Goal: Transaction & Acquisition: Purchase product/service

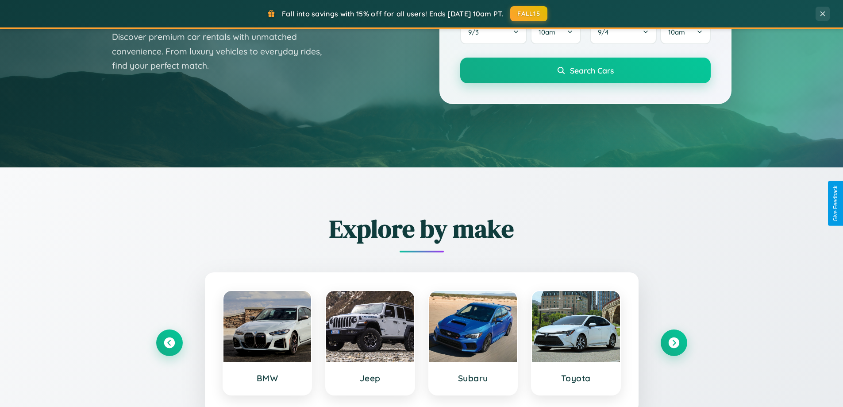
scroll to position [1703, 0]
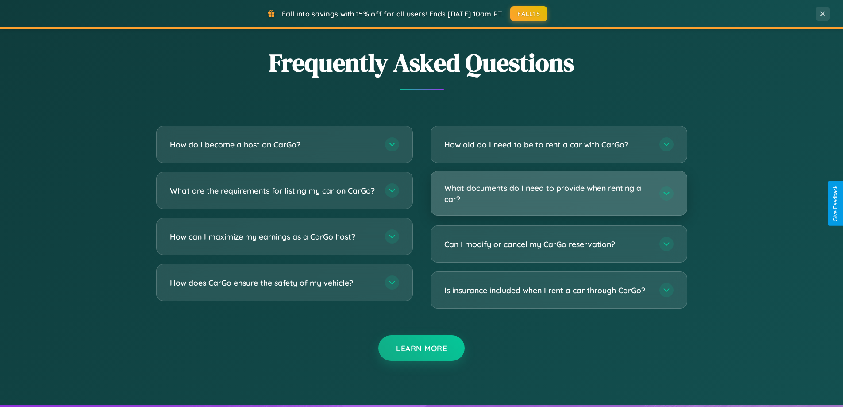
click at [559, 193] on h3 "What documents do I need to provide when renting a car?" at bounding box center [547, 193] width 206 height 22
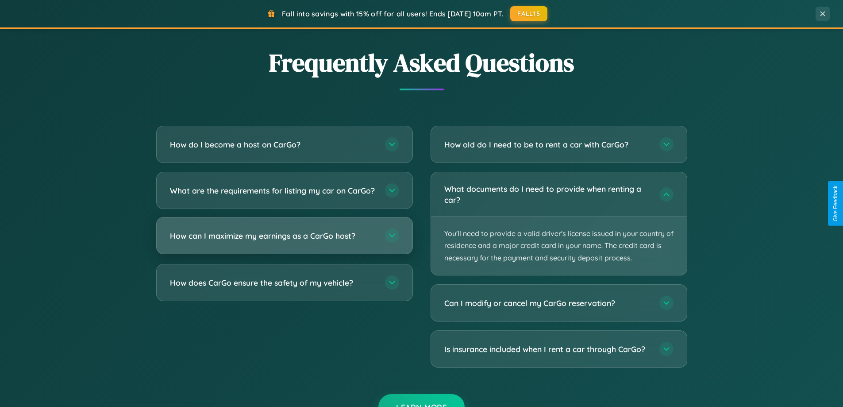
click at [284, 241] on h3 "How can I maximize my earnings as a CarGo host?" at bounding box center [273, 235] width 206 height 11
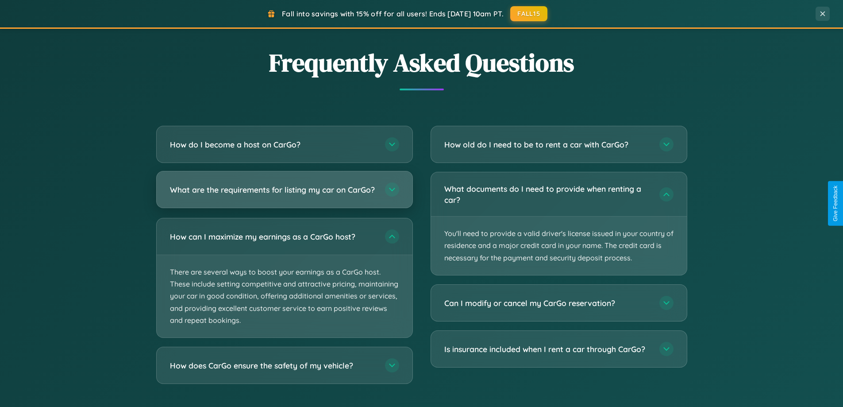
click at [284, 194] on h3 "What are the requirements for listing my car on CarGo?" at bounding box center [273, 189] width 206 height 11
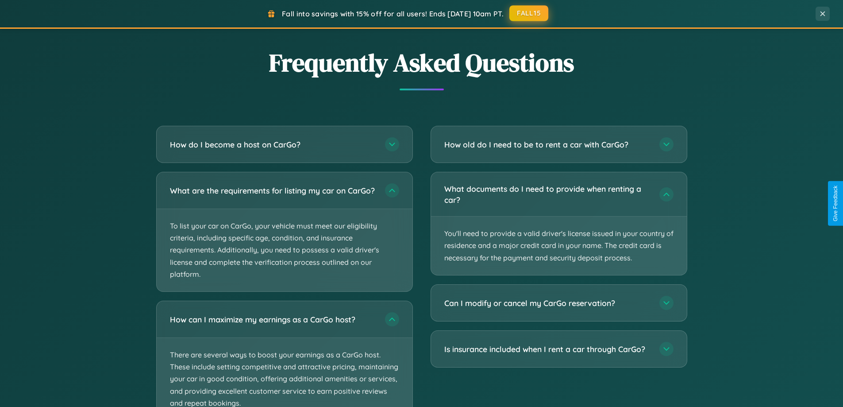
click at [529, 13] on button "FALL15" at bounding box center [528, 13] width 39 height 16
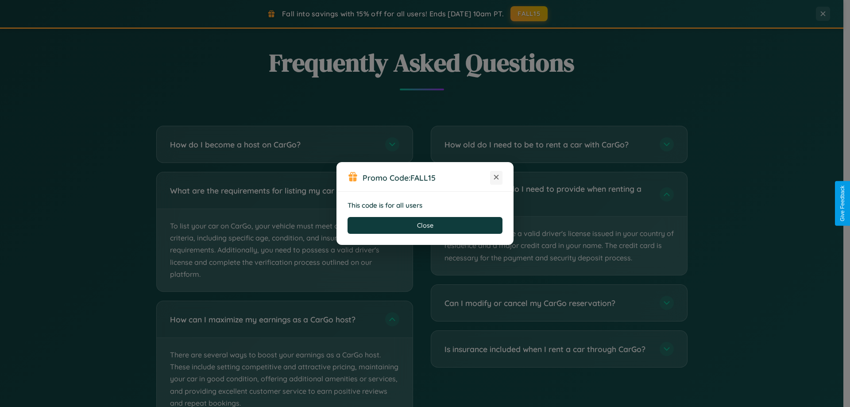
click at [496, 177] on icon at bounding box center [496, 177] width 9 height 9
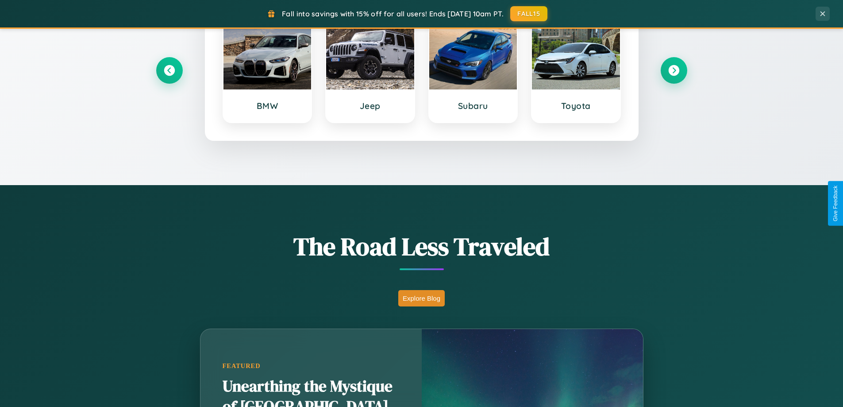
scroll to position [0, 0]
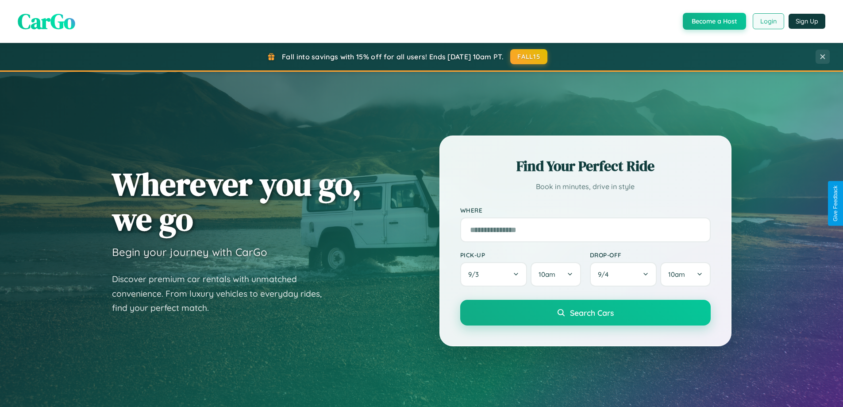
click at [768, 21] on button "Login" at bounding box center [768, 21] width 31 height 16
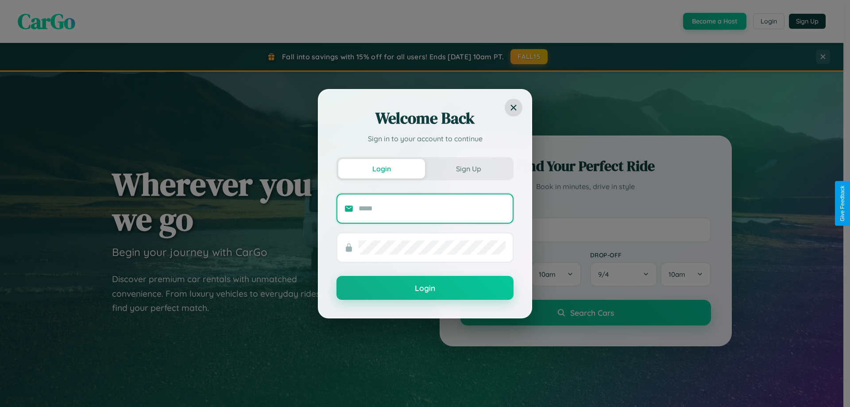
click at [432, 208] on input "text" at bounding box center [432, 208] width 147 height 14
type input "**********"
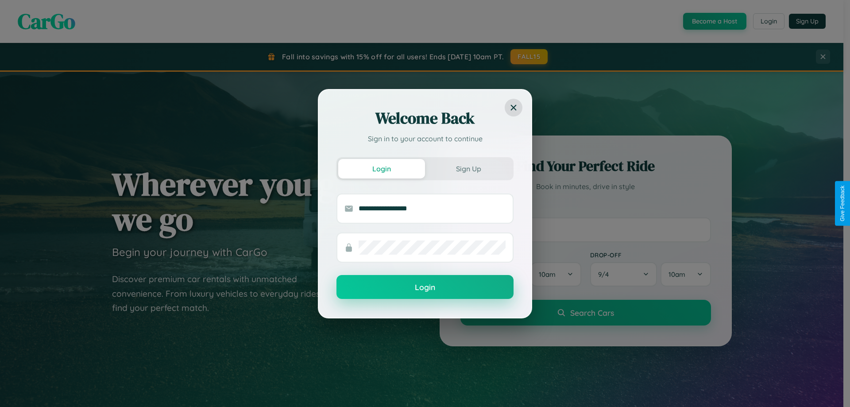
click at [425, 287] on button "Login" at bounding box center [424, 287] width 177 height 24
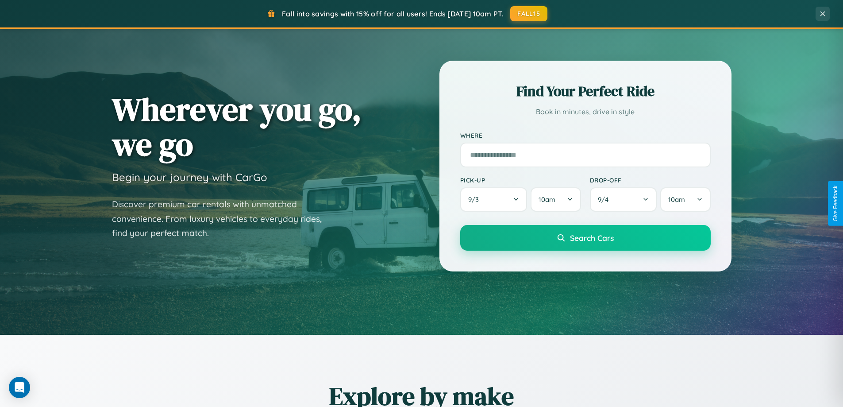
scroll to position [382, 0]
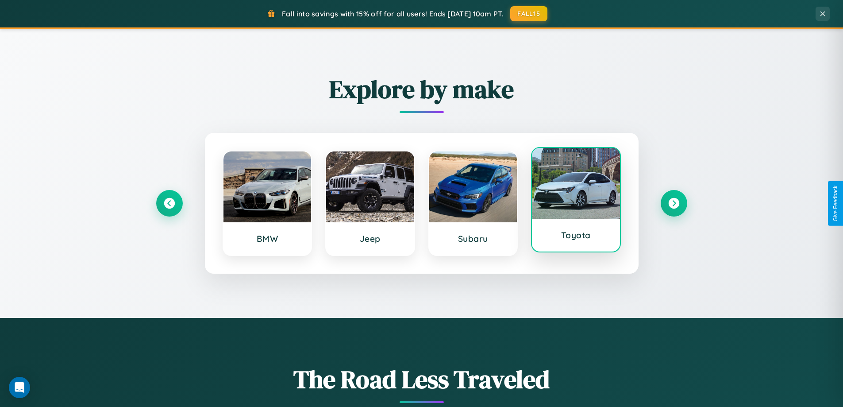
click at [576, 201] on div at bounding box center [576, 183] width 88 height 71
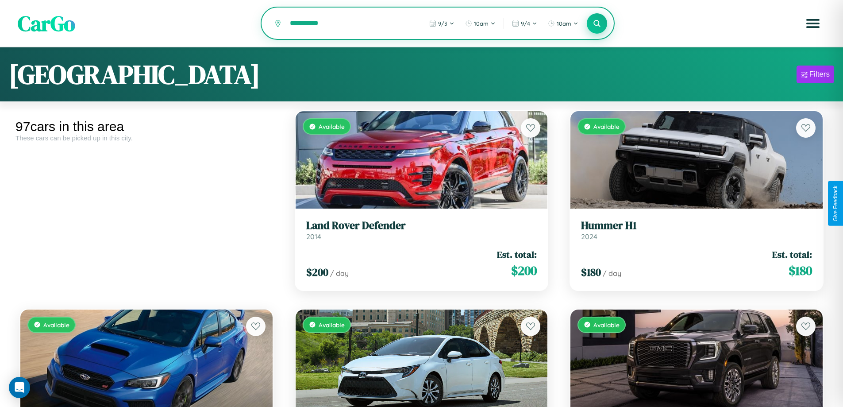
type input "**********"
click at [597, 24] on icon at bounding box center [597, 23] width 8 height 8
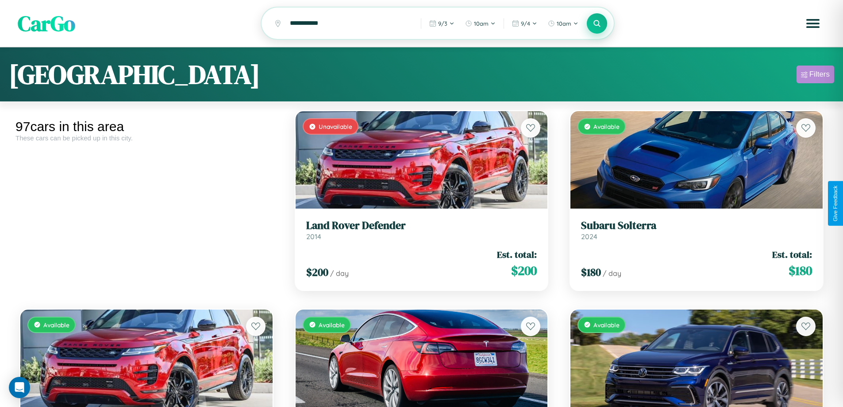
click at [815, 76] on div "Filters" at bounding box center [820, 74] width 20 height 9
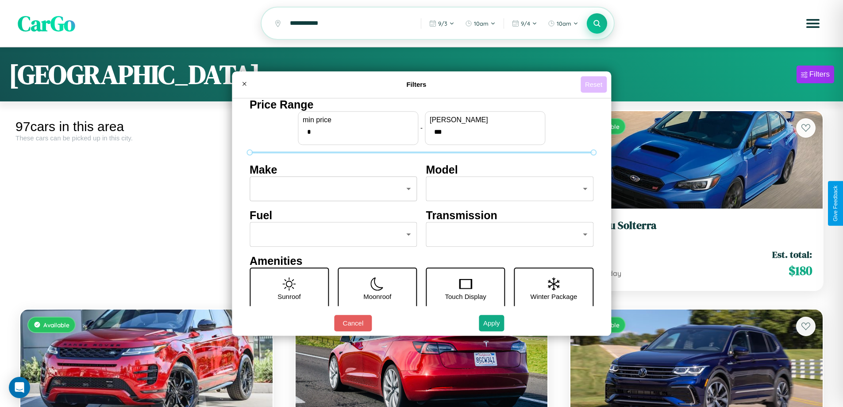
click at [595, 84] on button "Reset" at bounding box center [594, 84] width 26 height 16
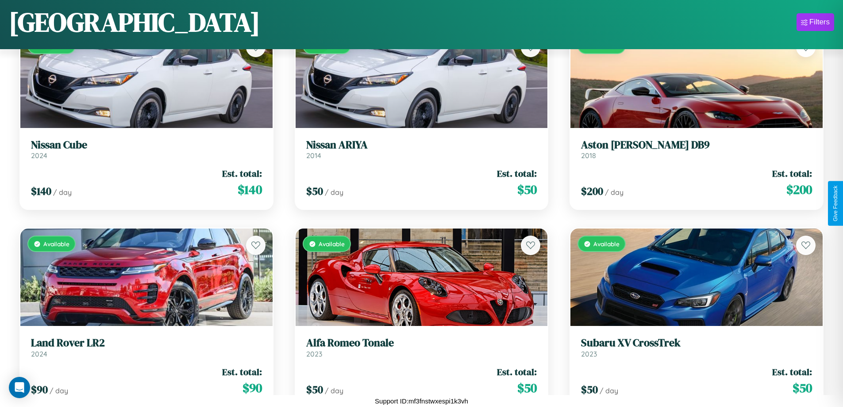
scroll to position [2503, 0]
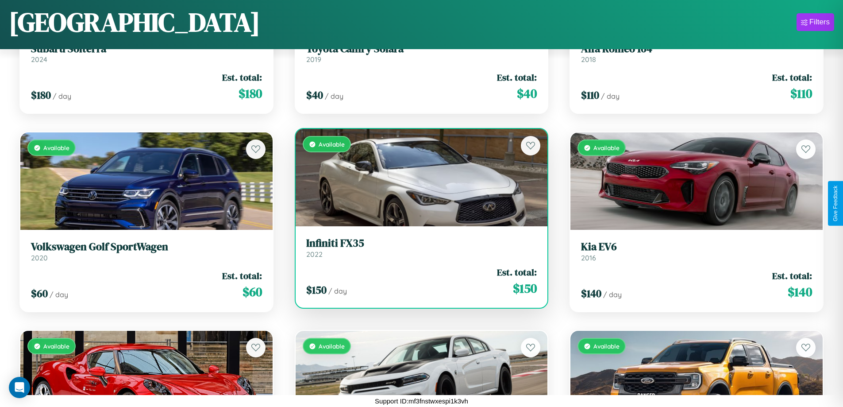
click at [418, 251] on link "Infiniti FX35 2022" at bounding box center [421, 248] width 231 height 22
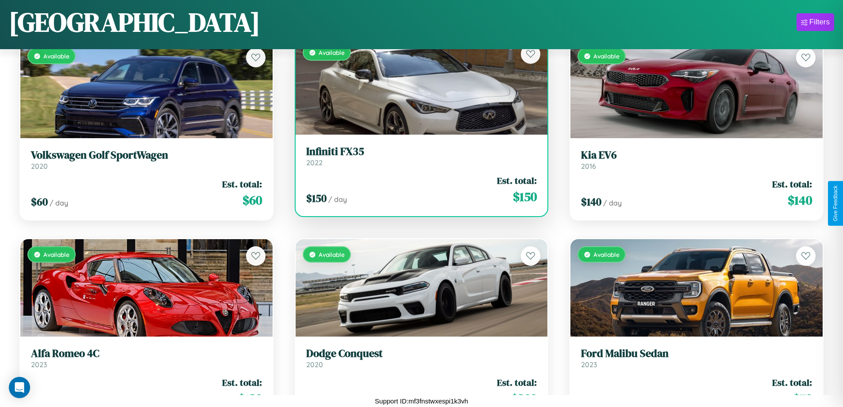
scroll to position [3097, 0]
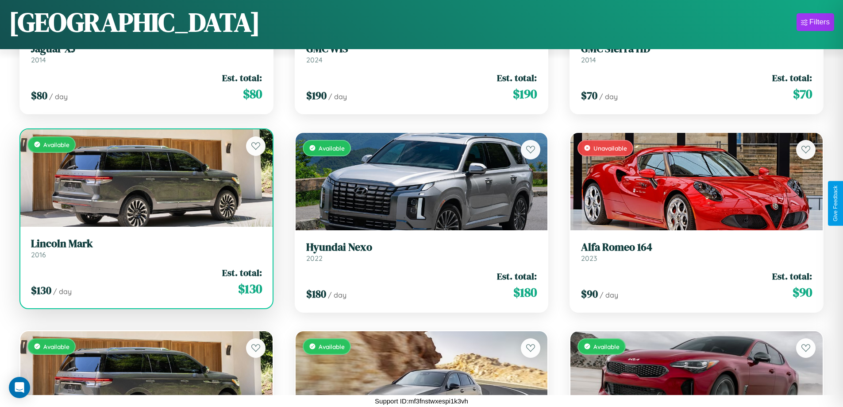
click at [145, 248] on h3 "Lincoln Mark" at bounding box center [146, 243] width 231 height 13
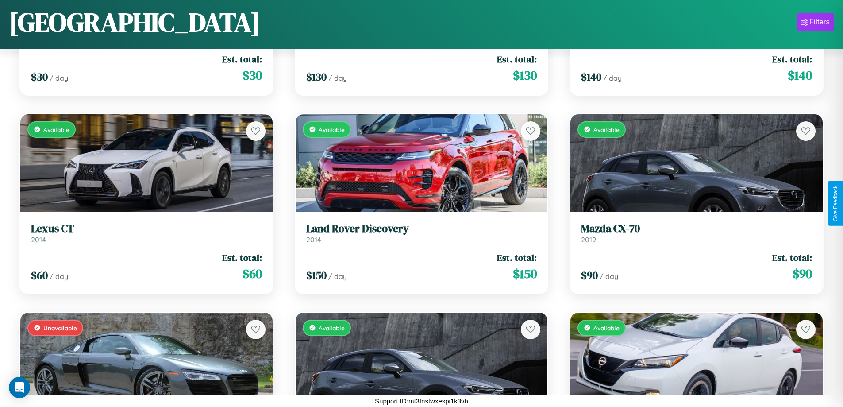
scroll to position [124, 0]
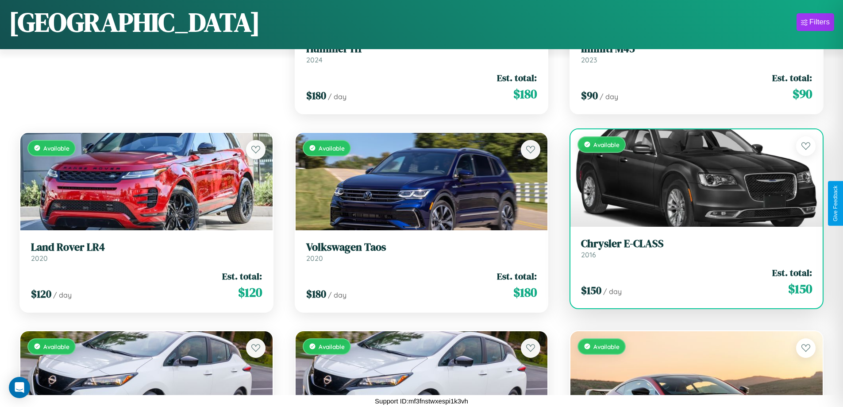
click at [691, 251] on link "Chrysler E-CLASS 2016" at bounding box center [696, 248] width 231 height 22
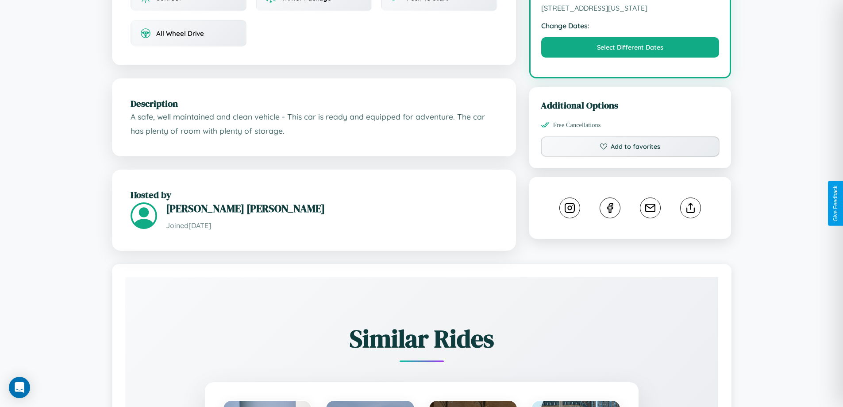
scroll to position [300, 0]
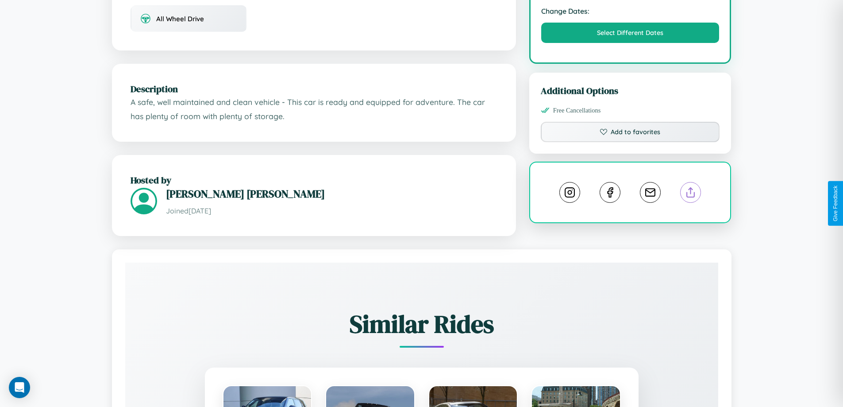
click at [691, 194] on line at bounding box center [691, 191] width 0 height 6
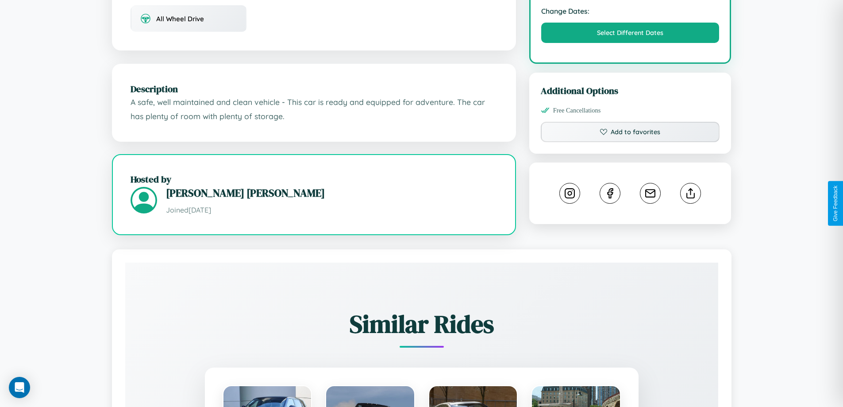
scroll to position [96, 0]
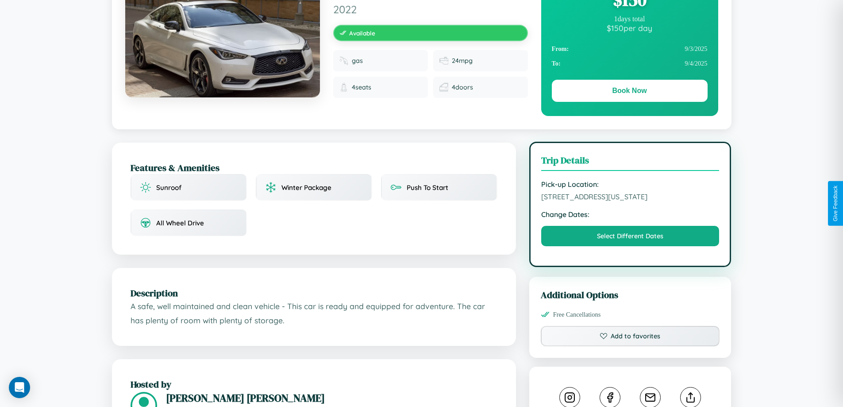
click at [630, 201] on span "[STREET_ADDRESS][US_STATE]" at bounding box center [630, 196] width 178 height 9
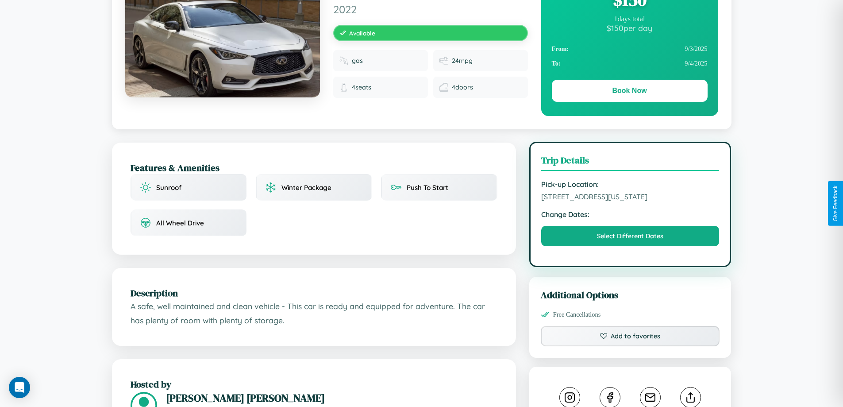
click at [630, 201] on span "[STREET_ADDRESS][US_STATE]" at bounding box center [630, 196] width 178 height 9
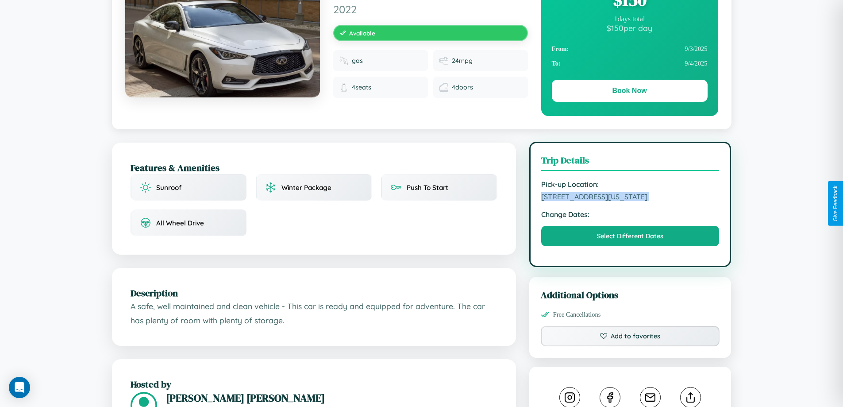
click at [630, 201] on span "[STREET_ADDRESS][US_STATE]" at bounding box center [630, 196] width 178 height 9
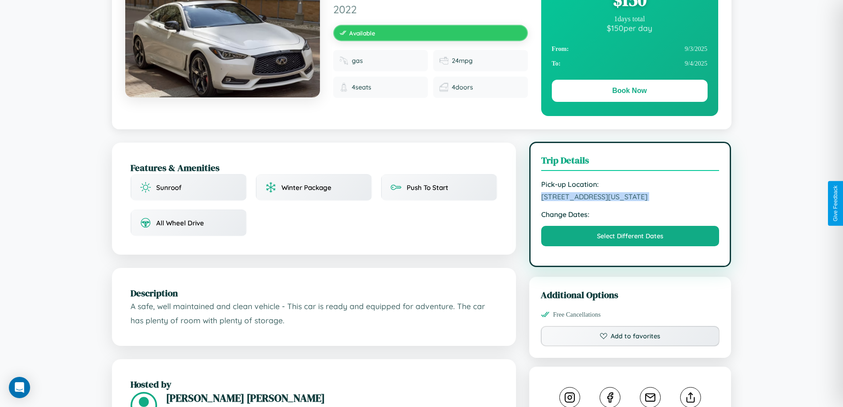
click at [630, 201] on span "[STREET_ADDRESS][US_STATE]" at bounding box center [630, 196] width 178 height 9
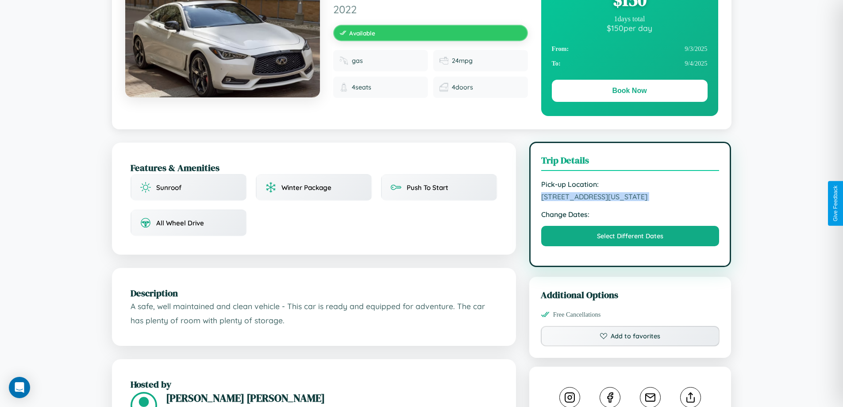
click at [630, 201] on span "[STREET_ADDRESS][US_STATE]" at bounding box center [630, 196] width 178 height 9
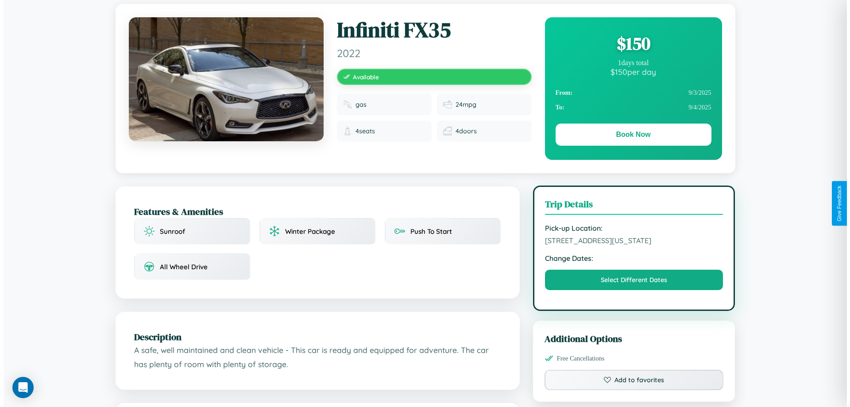
scroll to position [0, 0]
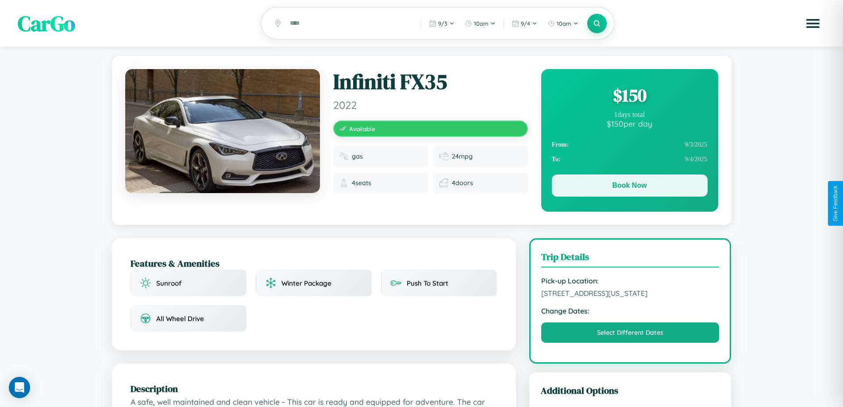
click at [629, 187] on button "Book Now" at bounding box center [630, 185] width 156 height 22
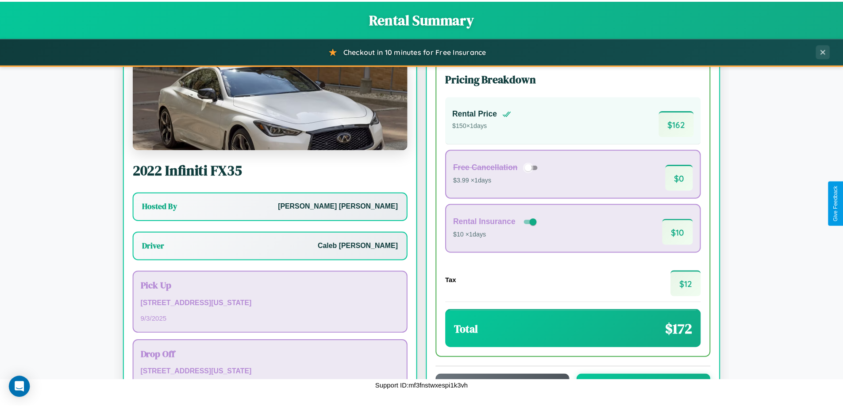
scroll to position [64, 0]
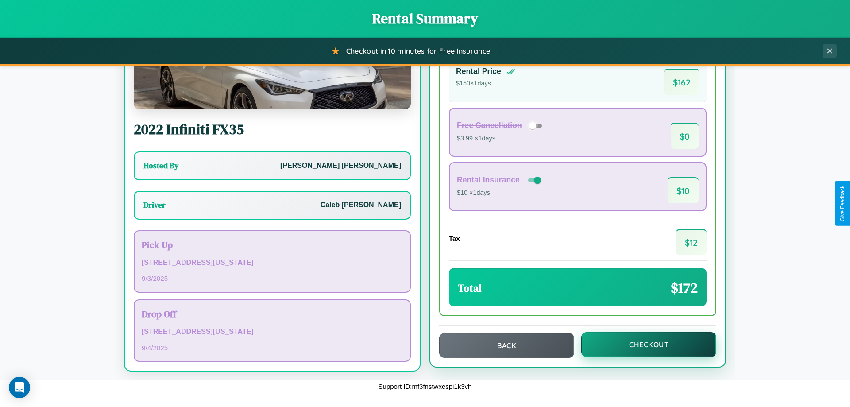
click at [643, 344] on button "Checkout" at bounding box center [648, 344] width 135 height 25
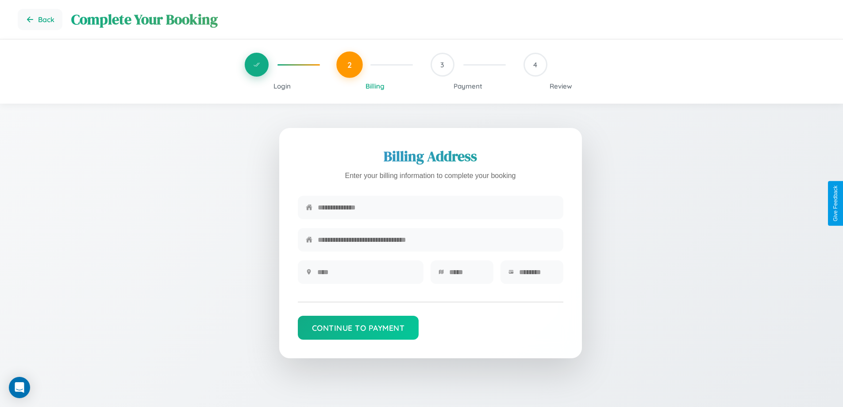
click at [436, 208] on input "text" at bounding box center [437, 208] width 238 height 22
type input "**********"
click at [366, 275] on input "text" at bounding box center [366, 272] width 98 height 22
type input "********"
click at [467, 275] on input "text" at bounding box center [467, 272] width 36 height 22
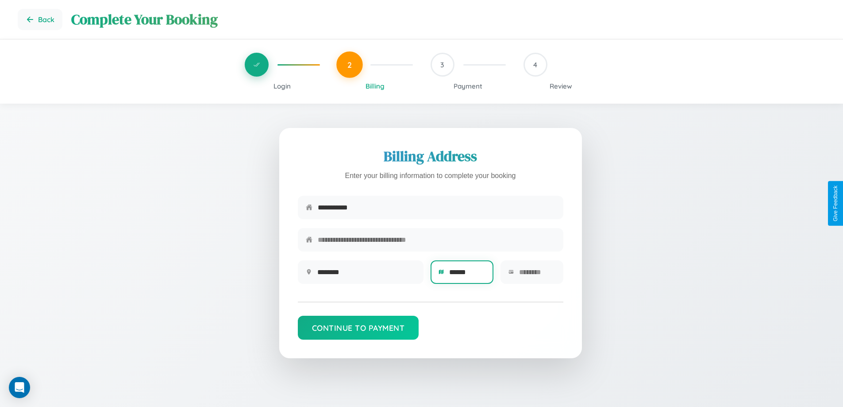
type input "******"
click at [537, 275] on input "text" at bounding box center [537, 272] width 36 height 22
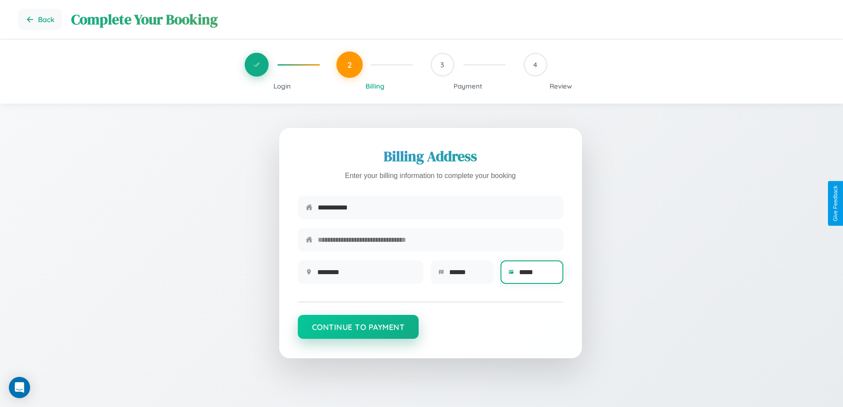
type input "*****"
click at [358, 331] on button "Continue to Payment" at bounding box center [358, 327] width 121 height 24
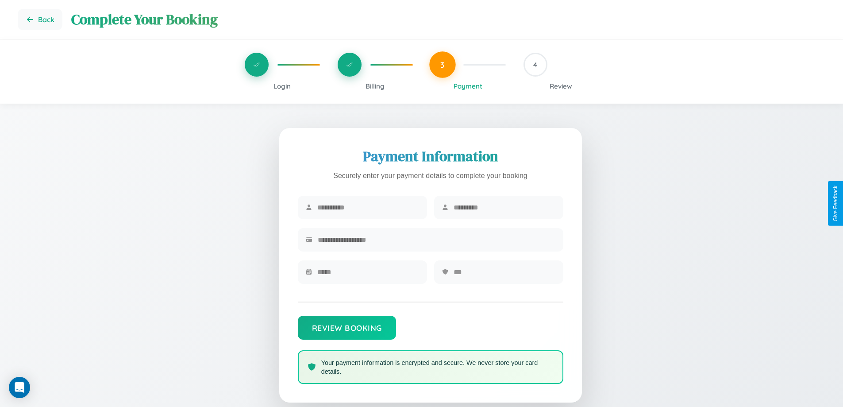
click at [368, 208] on input "text" at bounding box center [368, 208] width 102 height 22
type input "*****"
click at [504, 208] on input "text" at bounding box center [505, 208] width 102 height 22
type input "*****"
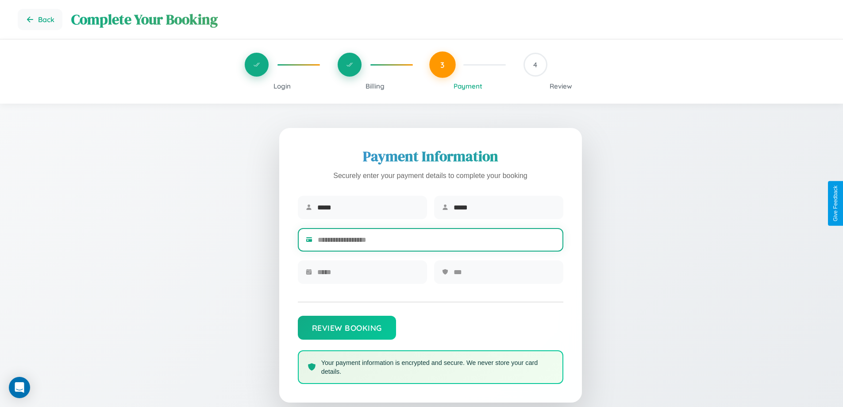
click at [436, 241] on input "text" at bounding box center [437, 240] width 238 height 22
type input "**********"
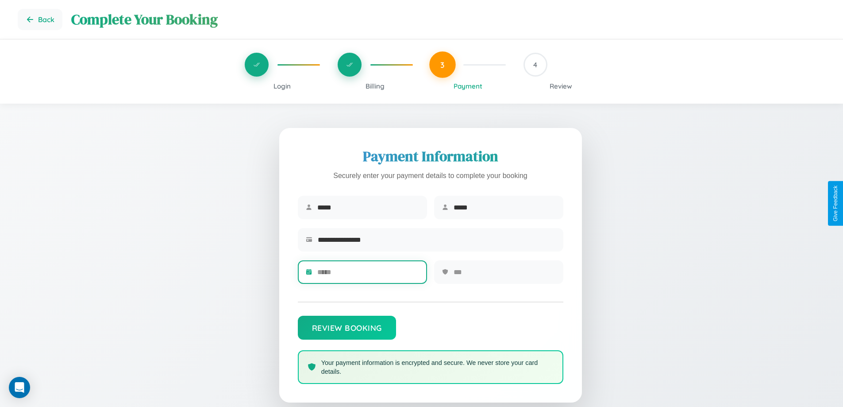
click at [368, 275] on input "text" at bounding box center [368, 272] width 102 height 22
type input "*****"
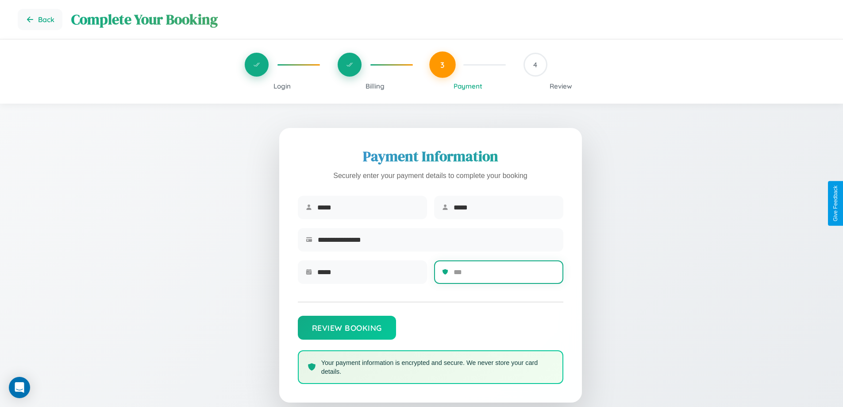
click at [504, 275] on input "text" at bounding box center [505, 272] width 102 height 22
type input "***"
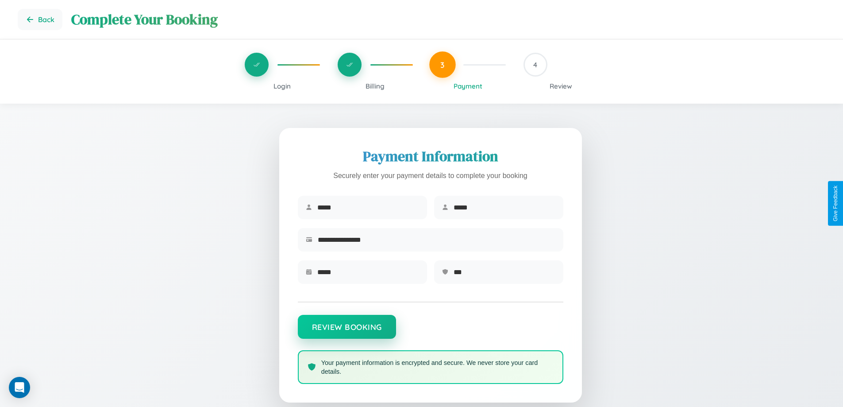
click at [347, 331] on button "Review Booking" at bounding box center [347, 327] width 98 height 24
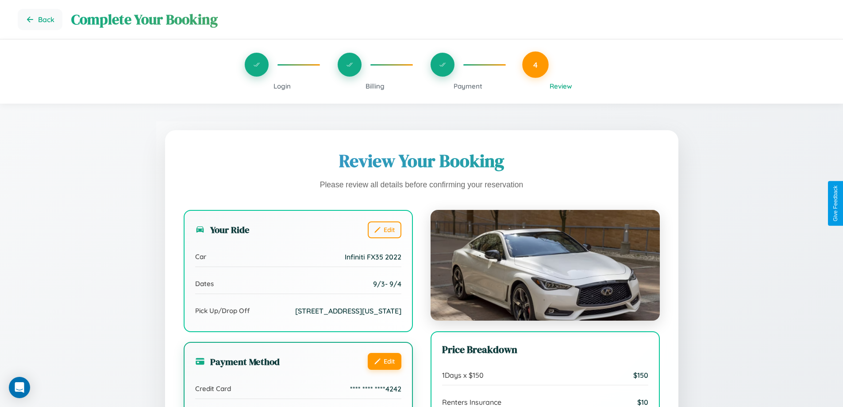
click at [384, 370] on button "Edit" at bounding box center [385, 361] width 34 height 17
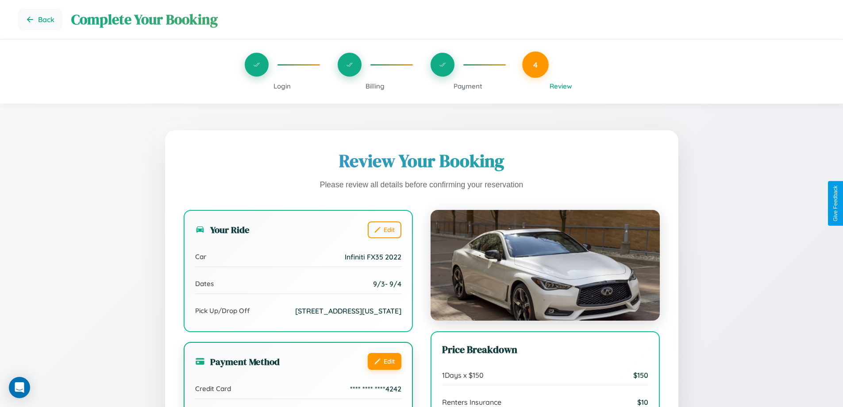
click at [384, 370] on button "Edit" at bounding box center [385, 361] width 34 height 17
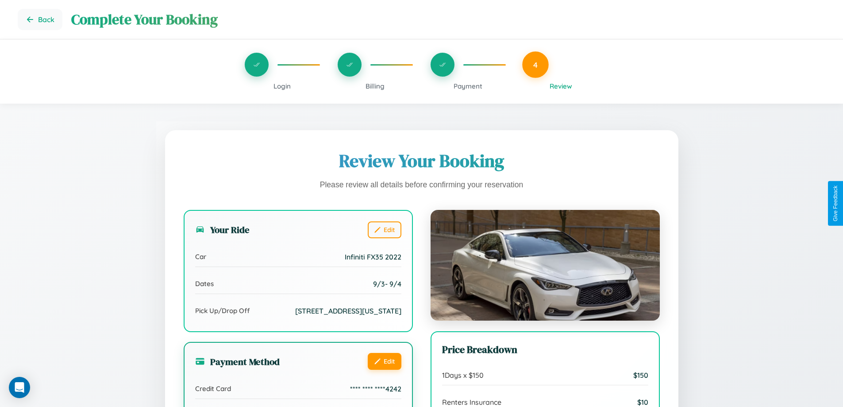
click at [384, 370] on button "Edit" at bounding box center [385, 361] width 34 height 17
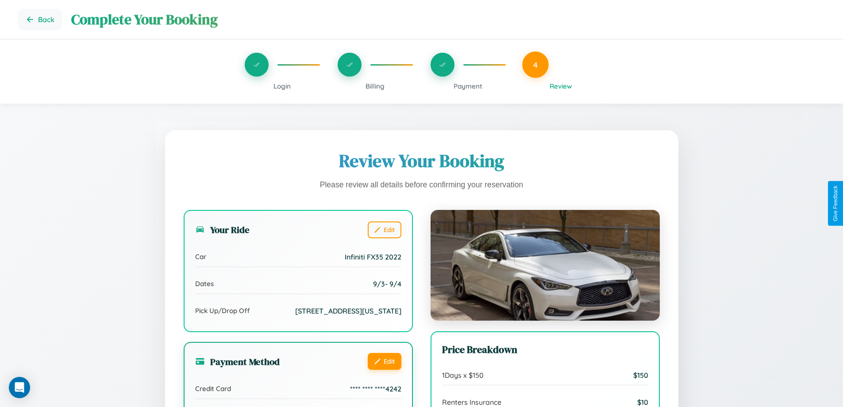
click at [384, 370] on button "Edit" at bounding box center [385, 361] width 34 height 17
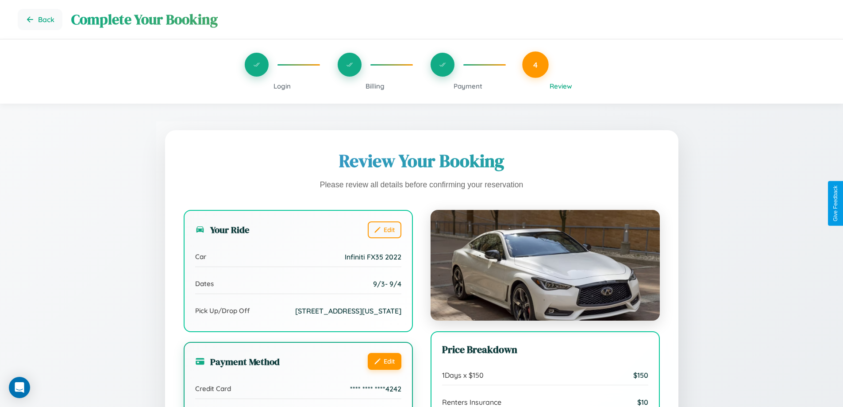
click at [384, 370] on button "Edit" at bounding box center [385, 361] width 34 height 17
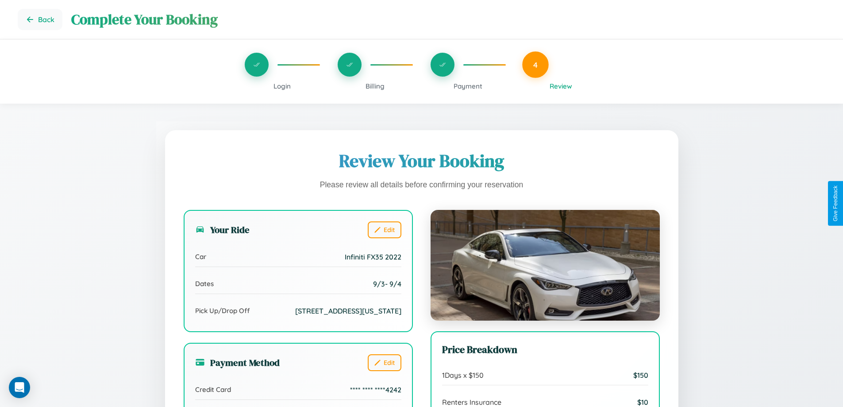
click at [468, 86] on span "Payment" at bounding box center [468, 86] width 29 height 8
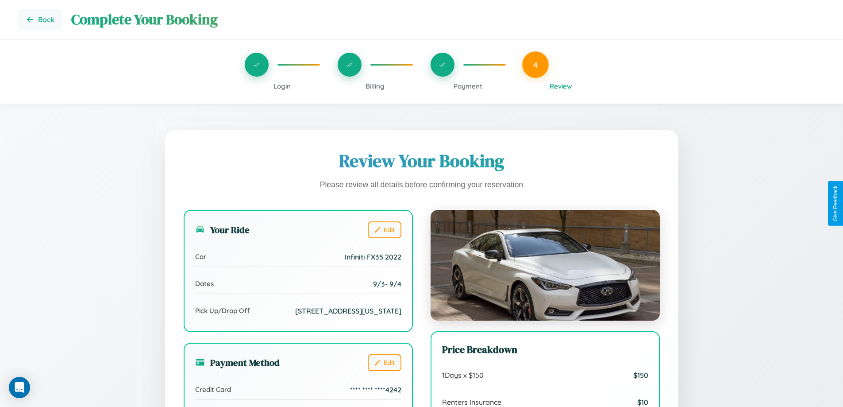
click at [468, 86] on span "Payment" at bounding box center [468, 86] width 29 height 8
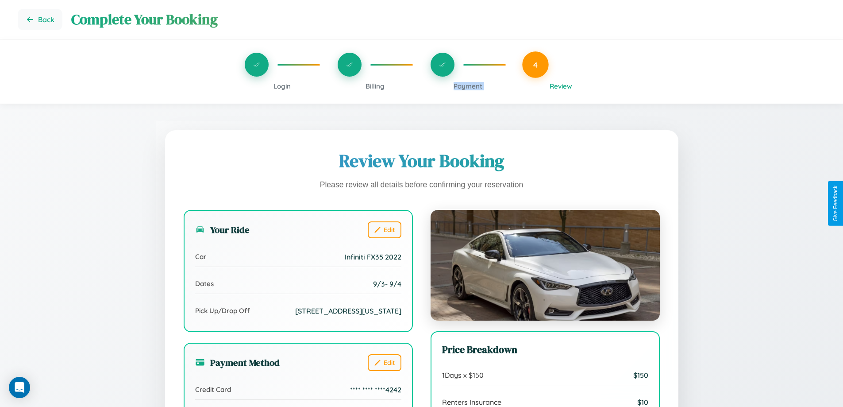
click at [468, 86] on span "Payment" at bounding box center [468, 86] width 29 height 8
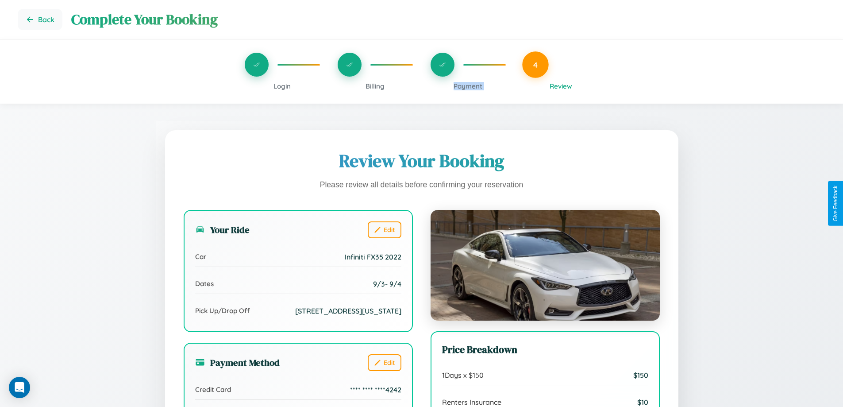
click at [468, 86] on span "Payment" at bounding box center [468, 86] width 29 height 8
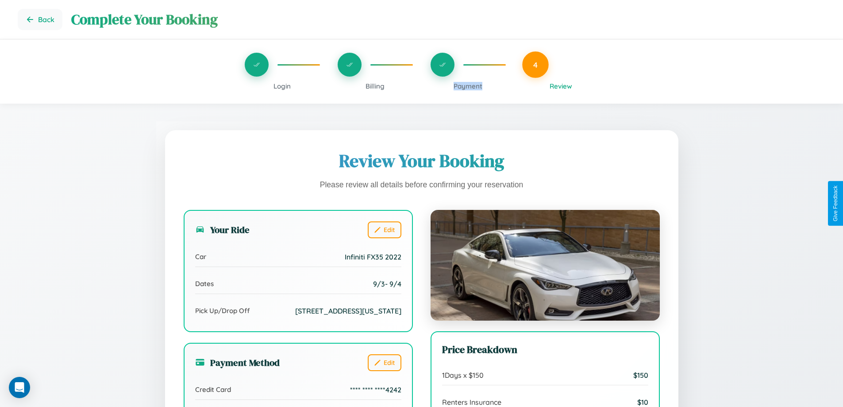
click at [468, 86] on span "Payment" at bounding box center [468, 86] width 29 height 8
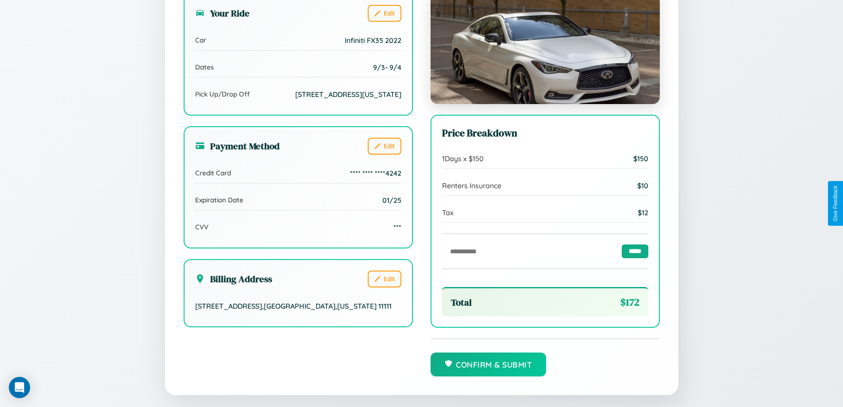
scroll to position [244, 0]
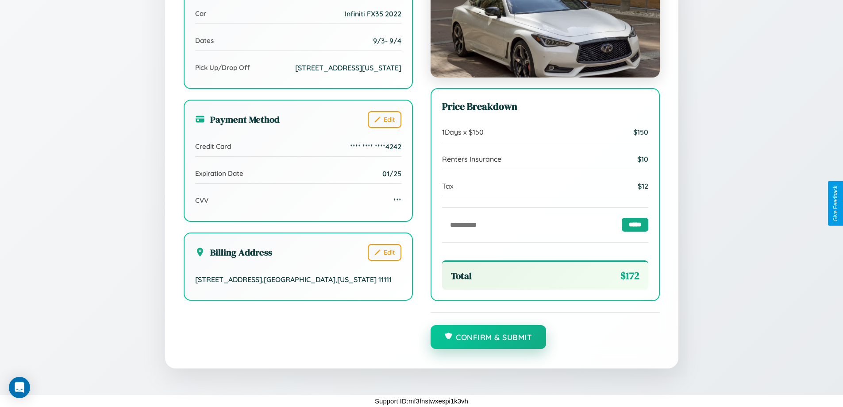
click at [488, 337] on button "Confirm & Submit" at bounding box center [489, 337] width 116 height 24
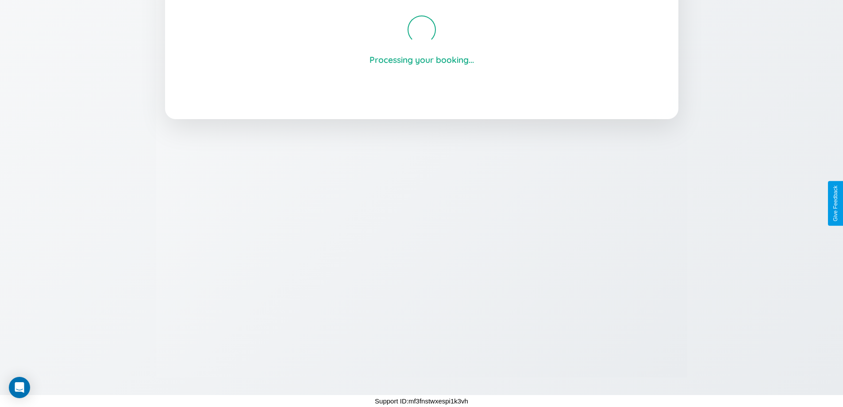
scroll to position [169, 0]
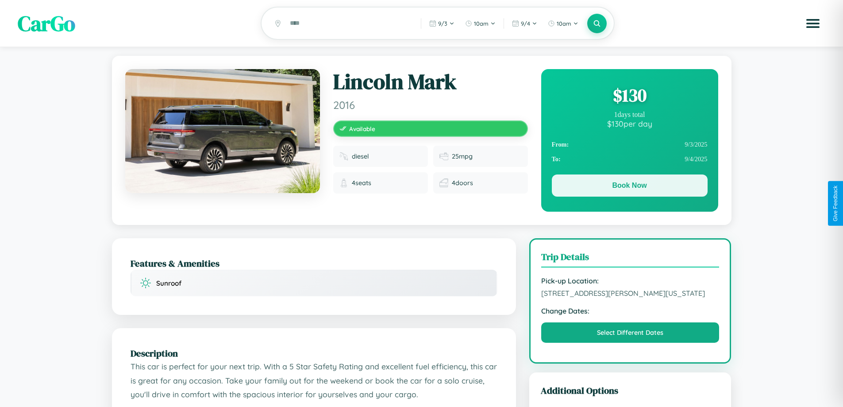
click at [629, 187] on button "Book Now" at bounding box center [630, 185] width 156 height 22
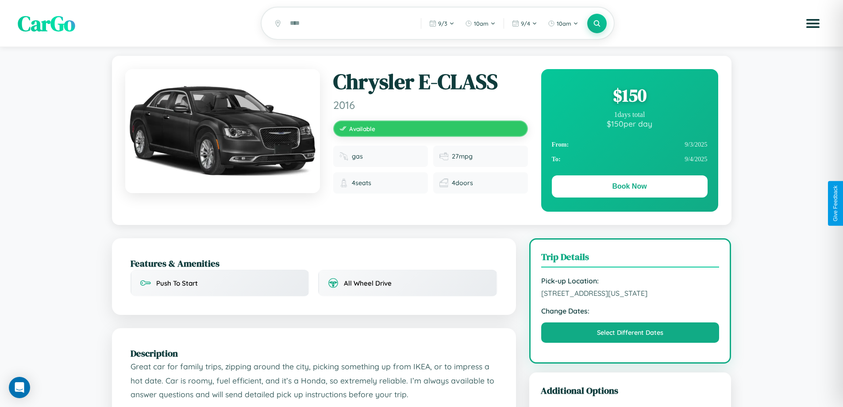
scroll to position [96, 0]
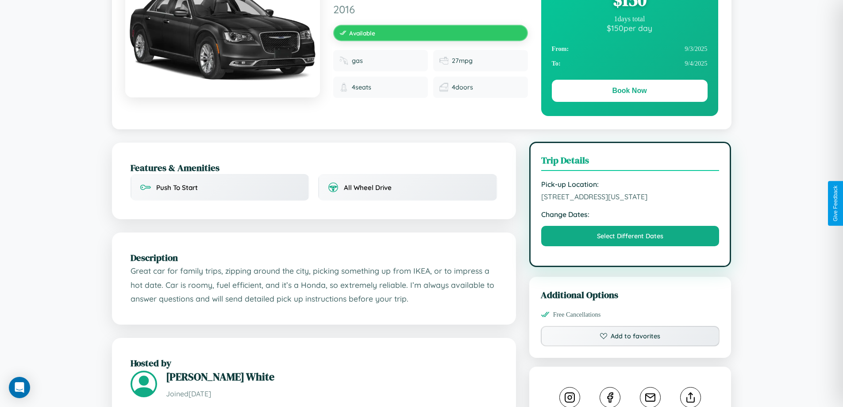
click at [630, 201] on span "1532 Union Street Los Angeles California 44675 United States" at bounding box center [630, 196] width 178 height 9
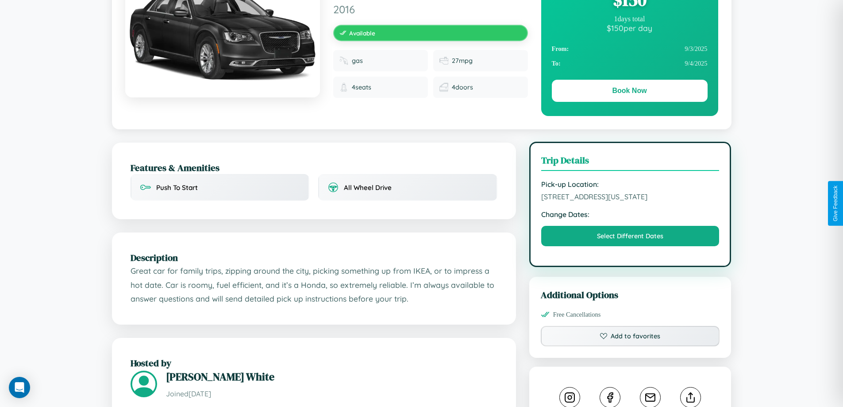
click at [630, 201] on span "1532 Union Street Los Angeles California 44675 United States" at bounding box center [630, 196] width 178 height 9
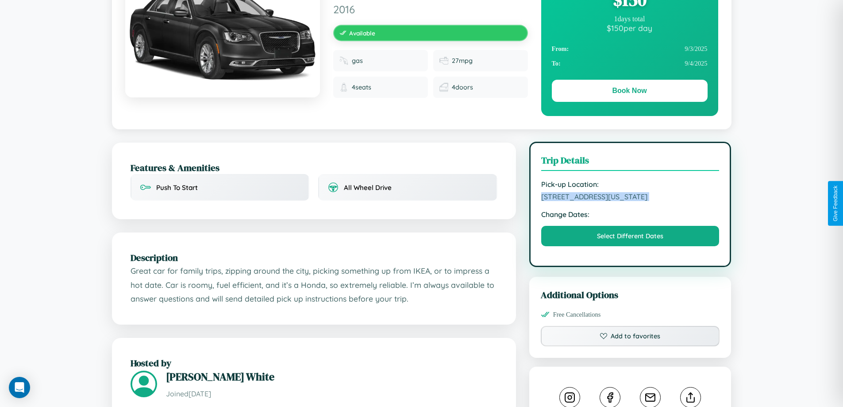
click at [630, 201] on span "1532 Union Street Los Angeles California 44675 United States" at bounding box center [630, 196] width 178 height 9
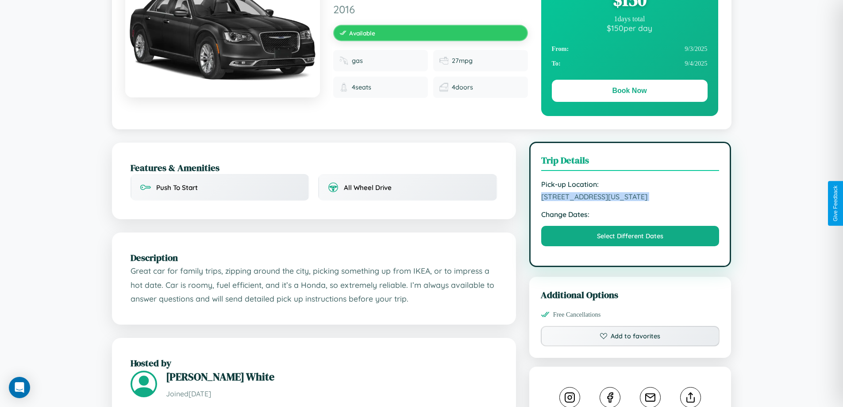
click at [630, 201] on span "1532 Union Street Los Angeles California 44675 United States" at bounding box center [630, 196] width 178 height 9
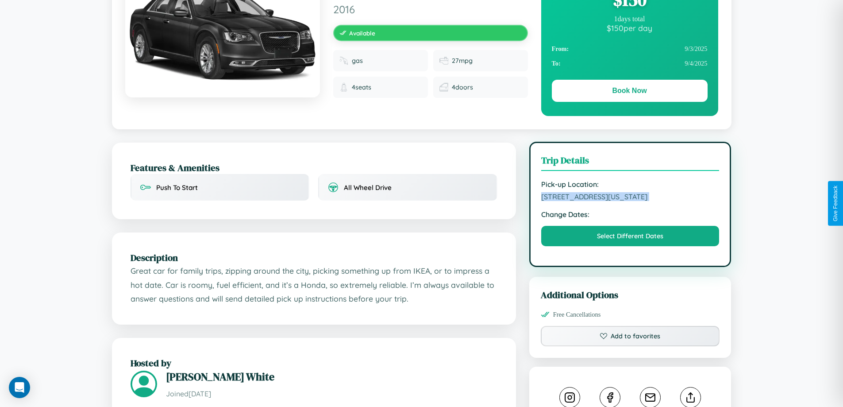
click at [630, 201] on span "1532 Union Street Los Angeles California 44675 United States" at bounding box center [630, 196] width 178 height 9
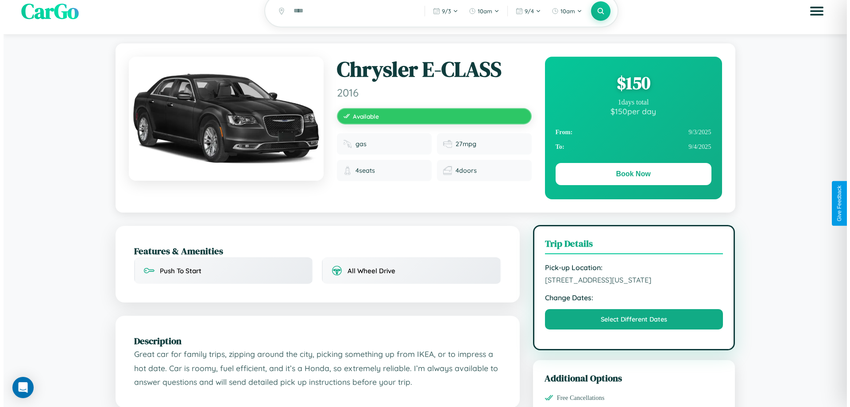
scroll to position [0, 0]
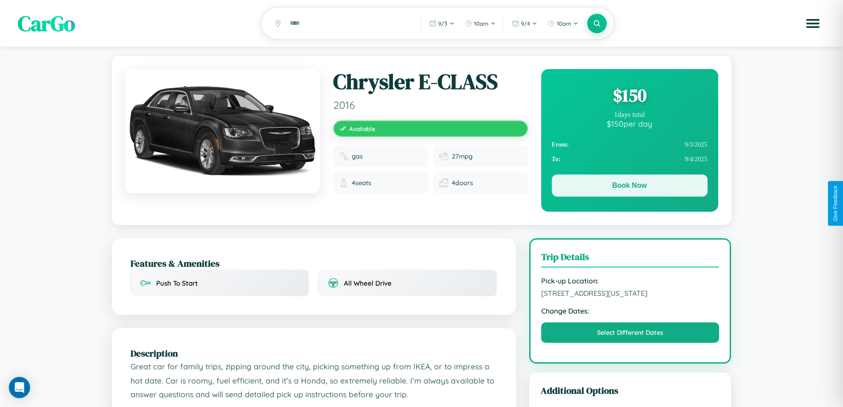
click at [629, 187] on button "Book Now" at bounding box center [630, 185] width 156 height 22
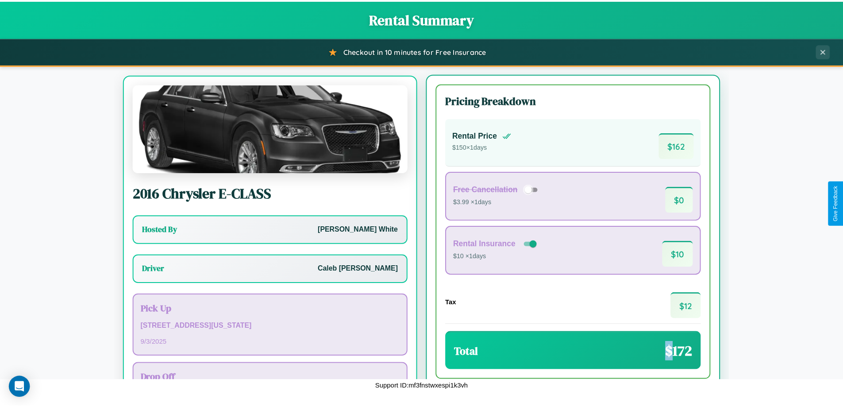
scroll to position [41, 0]
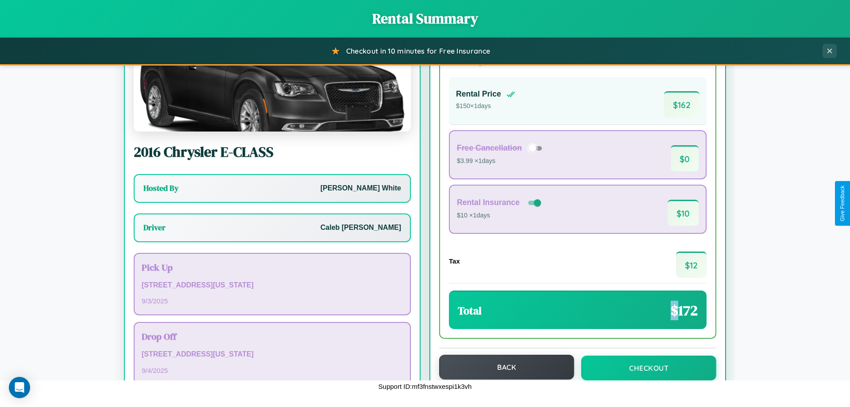
click at [502, 367] on button "Back" at bounding box center [506, 367] width 135 height 25
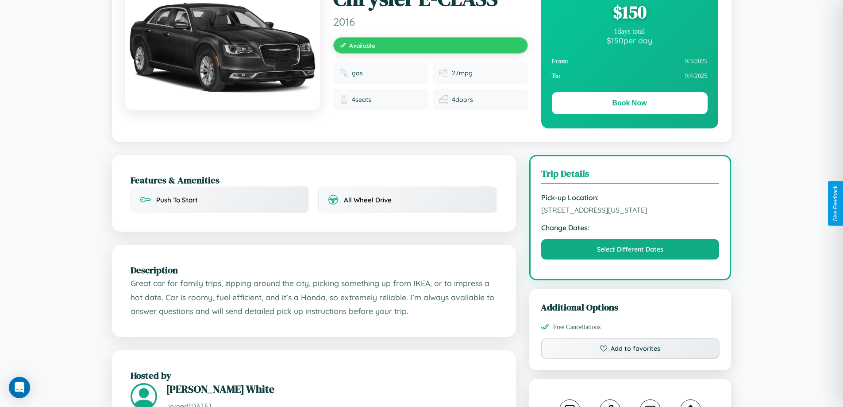
scroll to position [96, 0]
